Goal: Find specific page/section: Find specific page/section

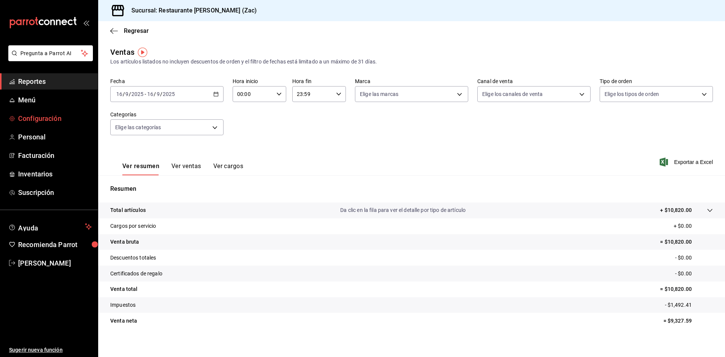
click at [42, 118] on span "Configuración" at bounding box center [55, 118] width 74 height 10
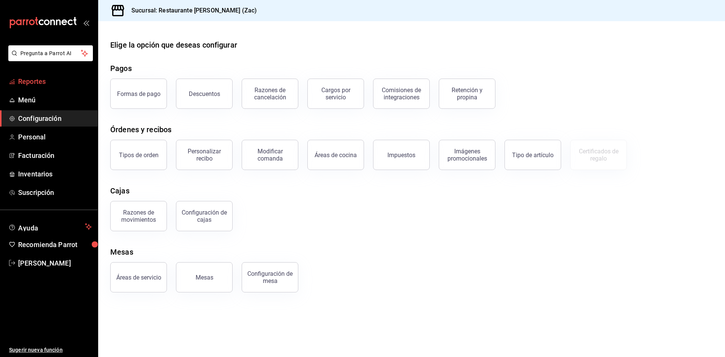
click at [34, 83] on span "Reportes" at bounding box center [55, 81] width 74 height 10
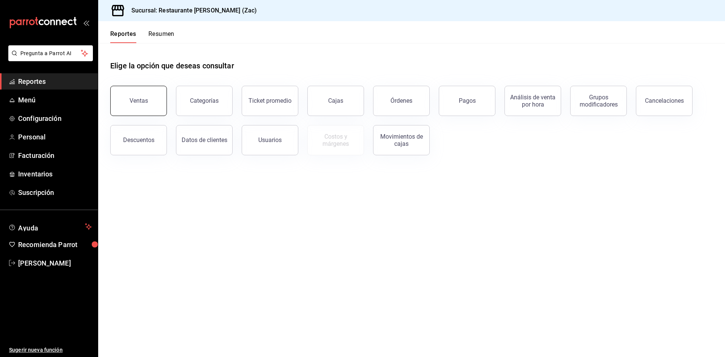
click at [141, 102] on div "Ventas" at bounding box center [139, 100] width 19 height 7
